Goal: Information Seeking & Learning: Learn about a topic

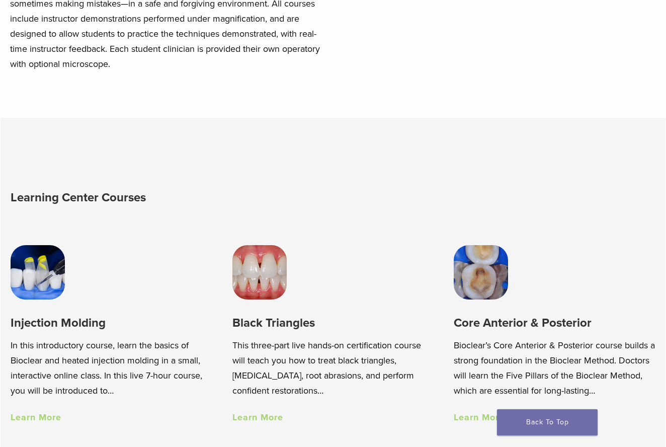
scroll to position [462, 0]
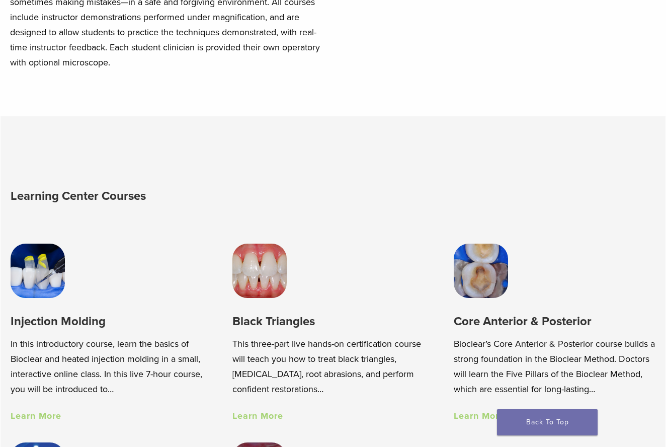
click at [490, 276] on img at bounding box center [481, 271] width 54 height 54
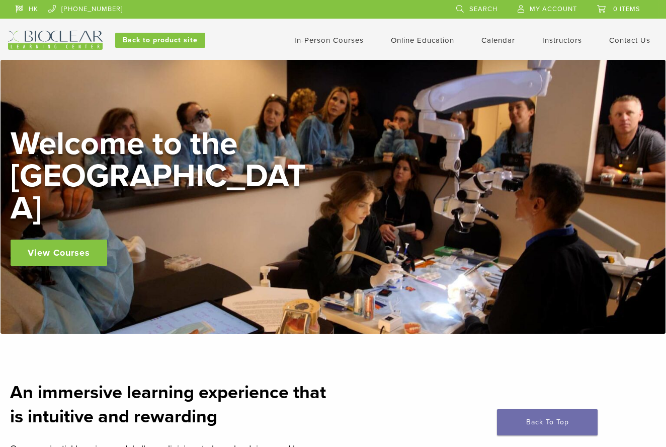
scroll to position [0, 0]
click at [419, 80] on link "Self Guided" at bounding box center [424, 79] width 61 height 22
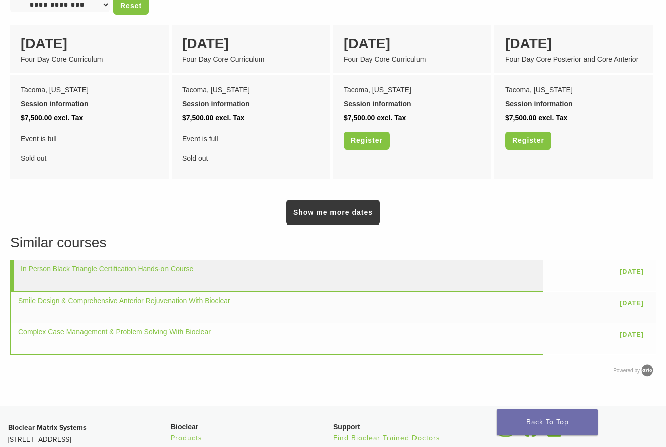
scroll to position [892, 0]
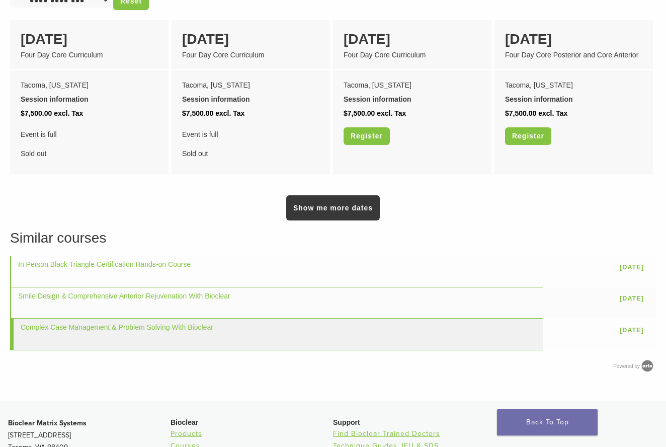
click at [243, 337] on td "Complex Case Management & Problem Solving With Bioclear" at bounding box center [276, 334] width 533 height 31
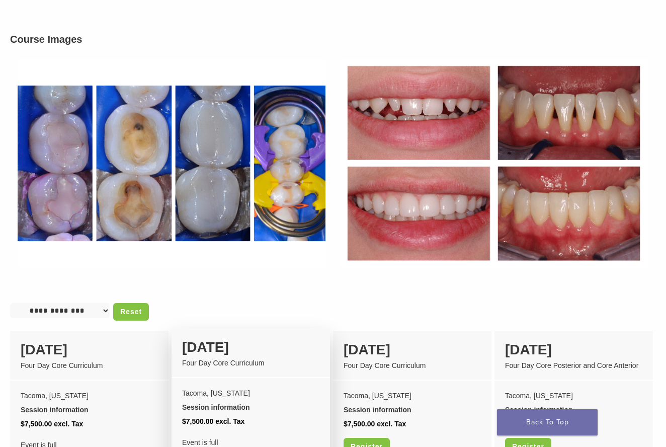
scroll to position [559, 0]
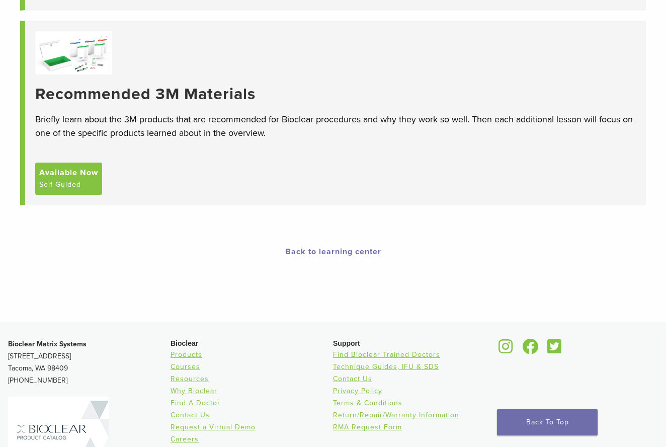
scroll to position [251, 0]
click at [71, 172] on span "Available Now" at bounding box center [68, 171] width 59 height 12
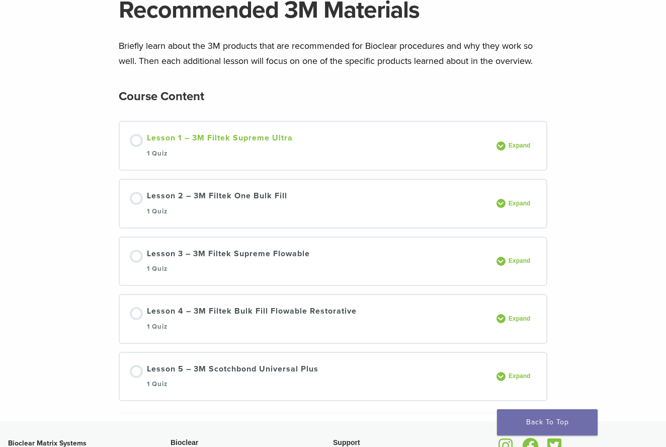
scroll to position [93, 0]
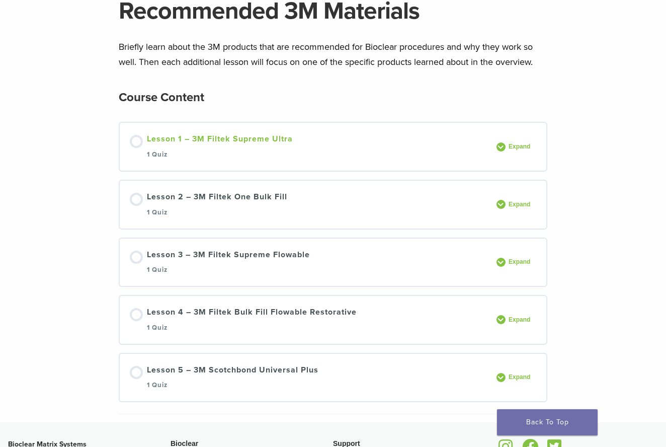
click at [190, 142] on div "Lesson 1 – 3M Filtek Supreme Ultra 1 Quiz" at bounding box center [220, 147] width 146 height 28
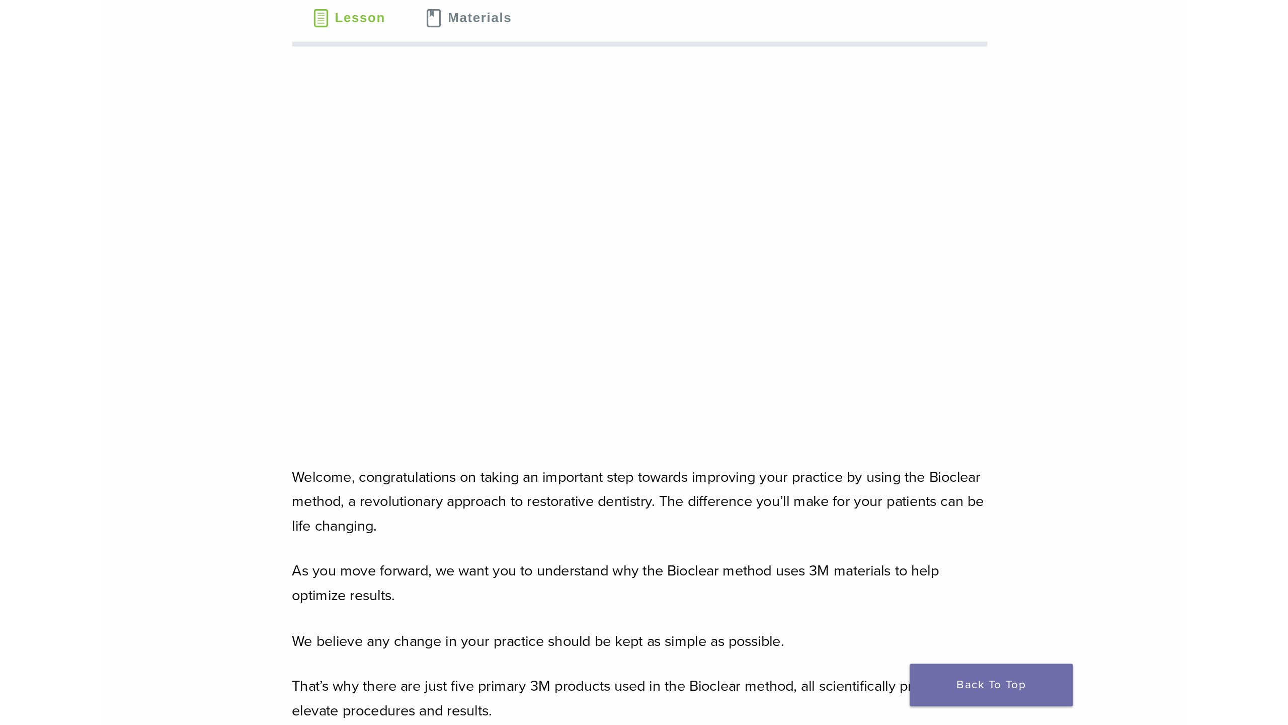
scroll to position [126, 0]
